Goal: Find specific page/section: Find specific page/section

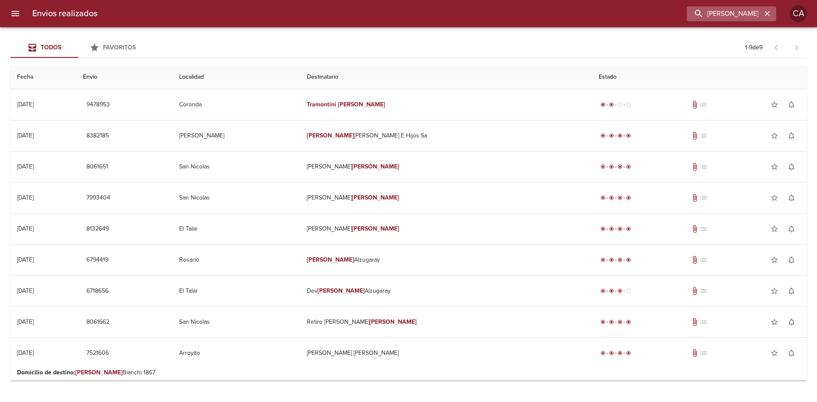
drag, startPoint x: 745, startPoint y: 11, endPoint x: 706, endPoint y: 13, distance: 39.1
click at [706, 13] on input "[PERSON_NAME] (" at bounding box center [723, 13] width 75 height 15
type input "T"
type input "[PERSON_NAME]"
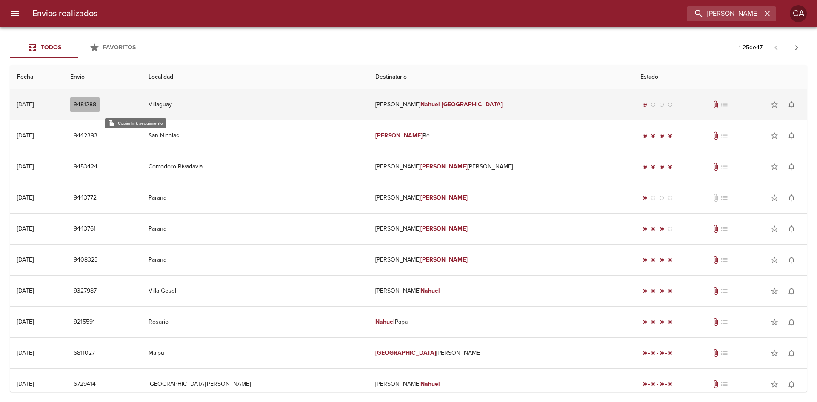
click at [96, 102] on span "9481288" at bounding box center [85, 105] width 23 height 11
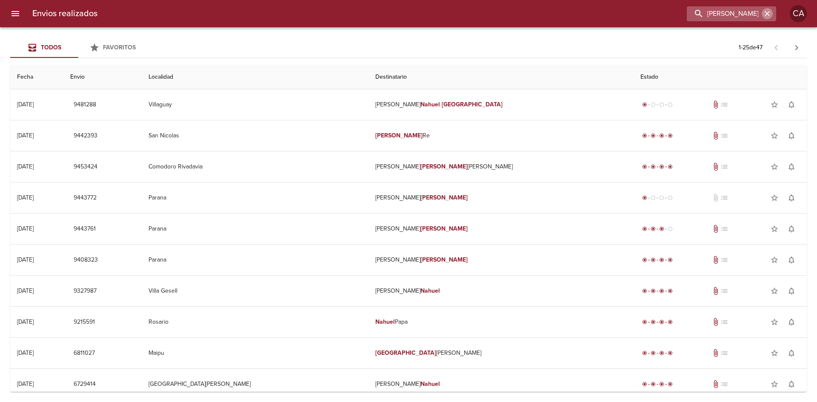
click at [769, 18] on button "button" at bounding box center [766, 13] width 11 height 11
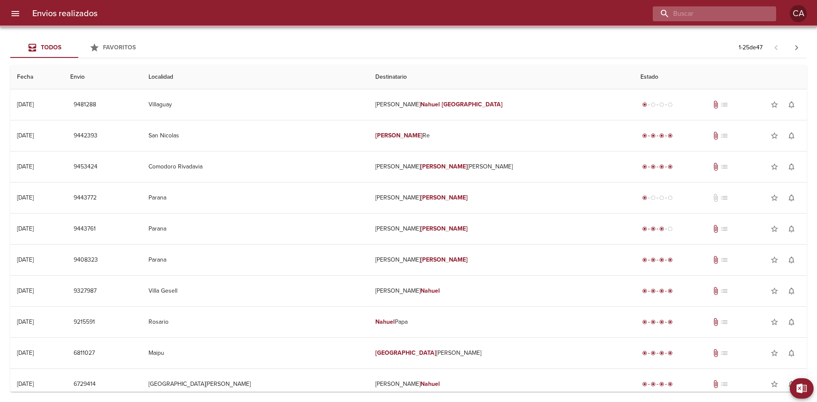
click at [735, 12] on input "buscar" at bounding box center [706, 13] width 109 height 15
paste input "9310038"
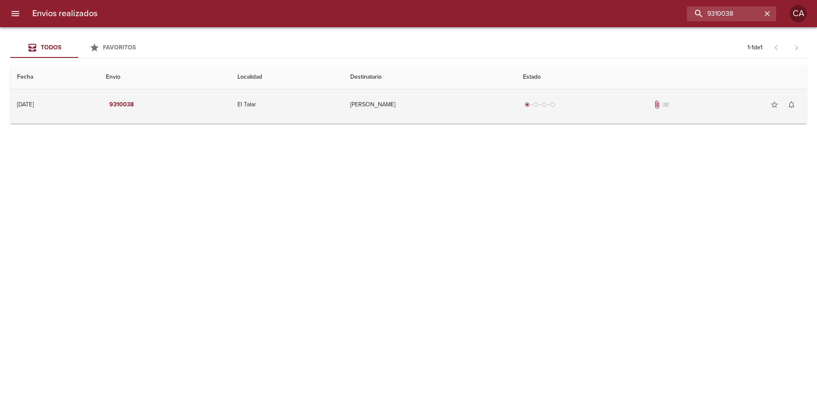
click at [373, 109] on td "[PERSON_NAME]" at bounding box center [429, 104] width 173 height 31
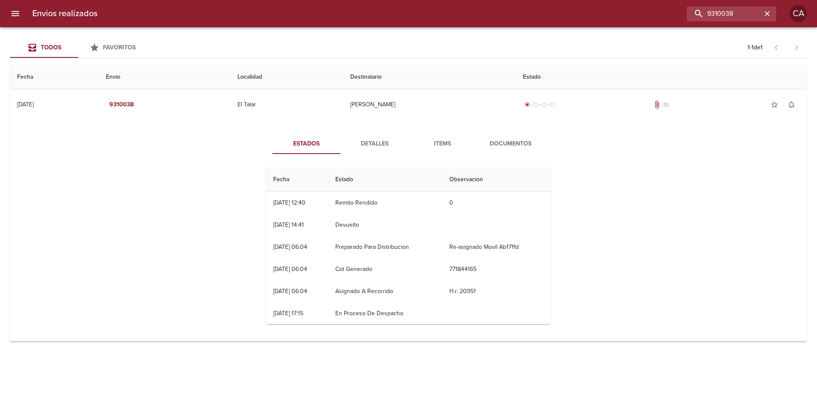
click at [507, 137] on button "Documentos" at bounding box center [510, 144] width 68 height 20
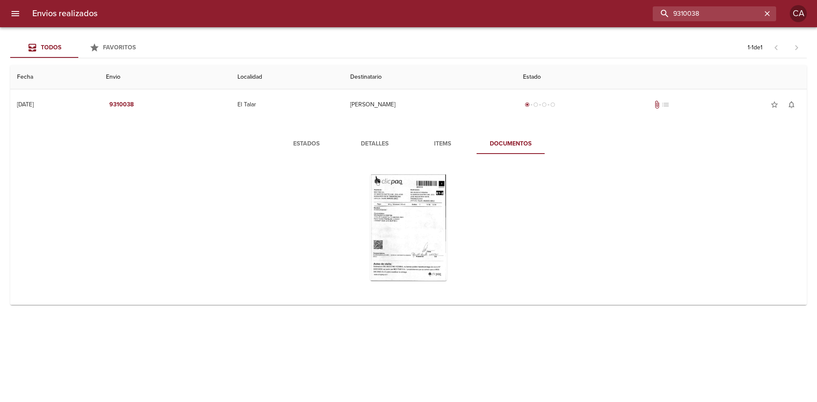
drag, startPoint x: 741, startPoint y: 14, endPoint x: 609, endPoint y: 13, distance: 132.7
click at [609, 13] on div "9310038" at bounding box center [440, 13] width 672 height 15
type input "9302648"
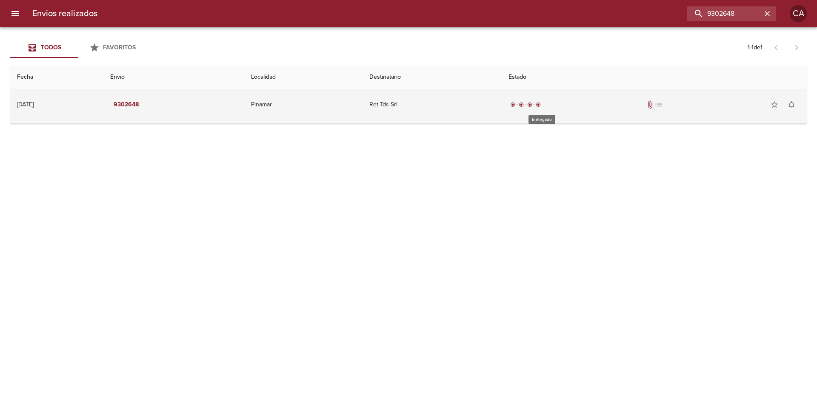
click at [540, 102] on div "radio_button_checked radio_button_checked radio_button_checked radio_button_che…" at bounding box center [525, 104] width 34 height 9
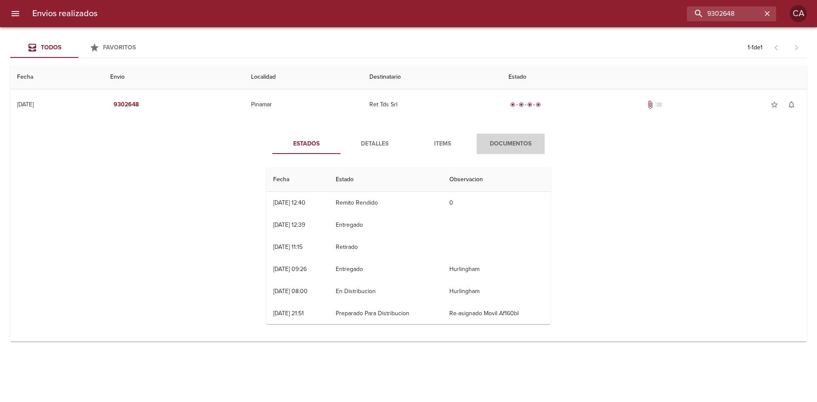
click at [517, 139] on span "Documentos" at bounding box center [510, 144] width 58 height 11
